Goal: Information Seeking & Learning: Learn about a topic

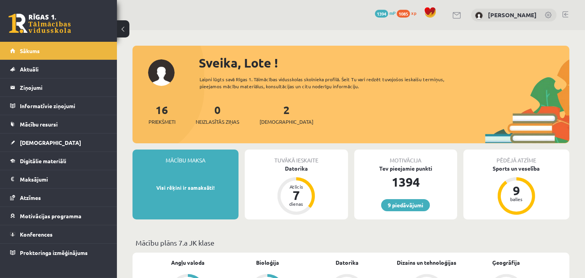
click at [57, 229] on link "Konferences" at bounding box center [58, 234] width 97 height 18
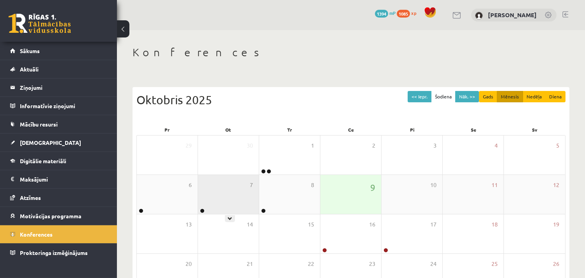
click at [207, 204] on div "7" at bounding box center [228, 194] width 61 height 39
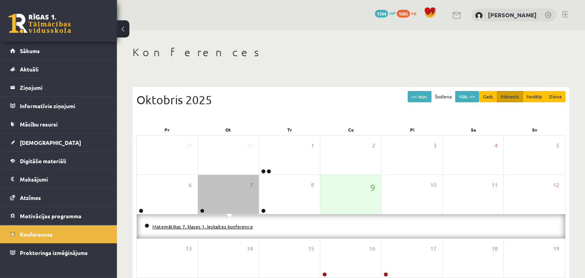
click at [205, 228] on link "Matemātikas 7. klases 1. ieskaites konference" at bounding box center [202, 226] width 101 height 6
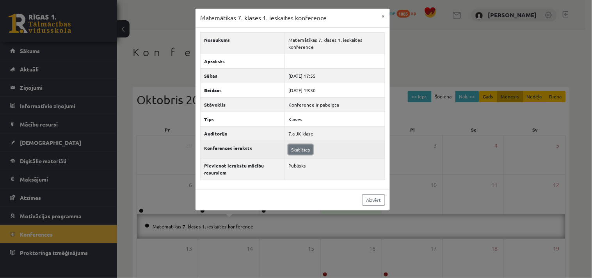
click at [300, 147] on link "Skatīties" at bounding box center [300, 149] width 25 height 10
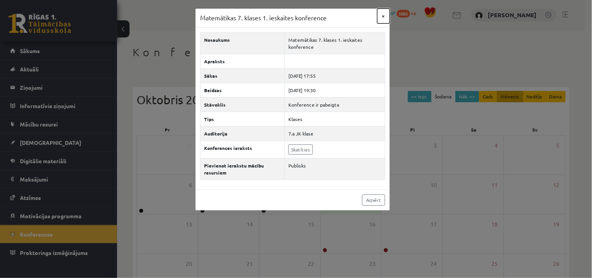
click at [384, 13] on button "×" at bounding box center [383, 16] width 12 height 15
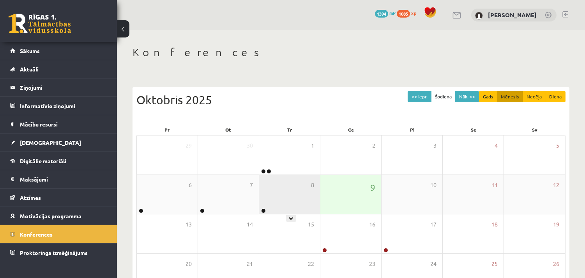
click at [260, 209] on div at bounding box center [262, 210] width 7 height 5
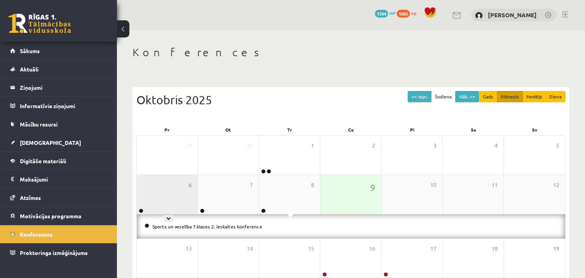
click at [150, 196] on div "6" at bounding box center [167, 194] width 61 height 39
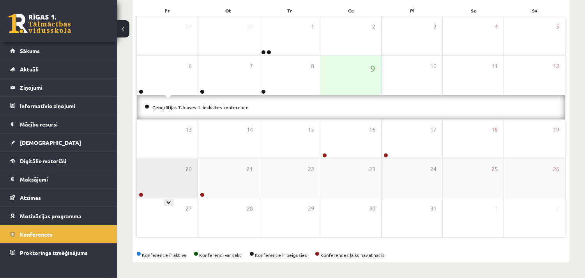
click at [159, 178] on div "20" at bounding box center [167, 178] width 61 height 39
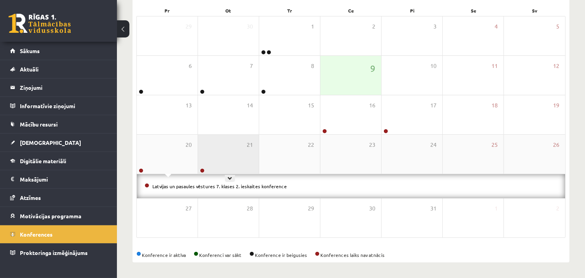
click at [234, 151] on div "21" at bounding box center [228, 154] width 61 height 39
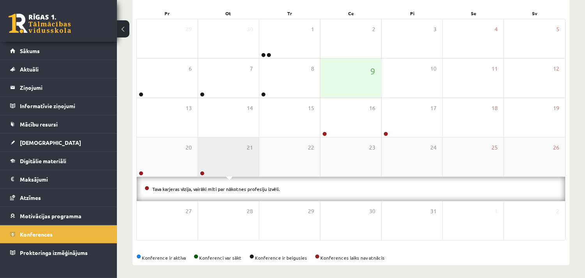
scroll to position [119, 0]
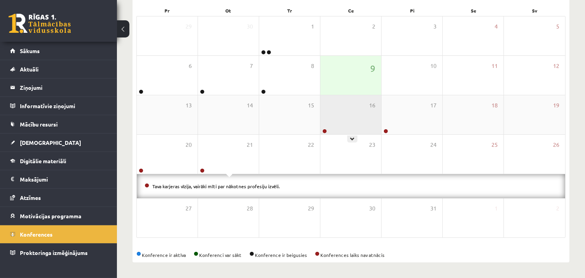
click at [350, 127] on div "16" at bounding box center [351, 114] width 61 height 39
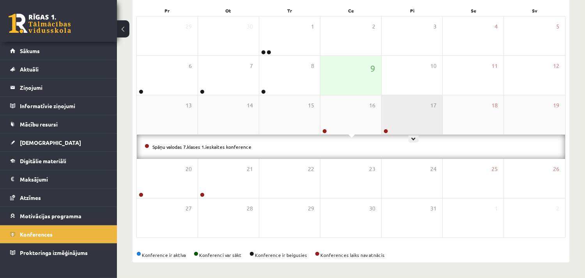
click at [393, 118] on div "17" at bounding box center [412, 114] width 61 height 39
